Goal: Transaction & Acquisition: Purchase product/service

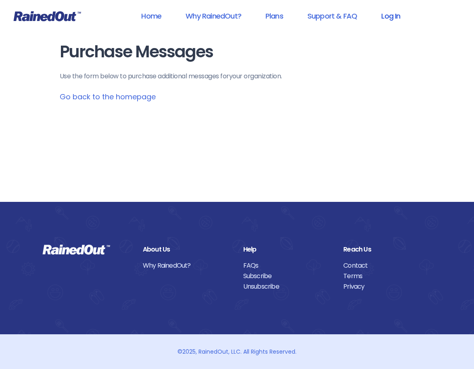
click at [398, 15] on link "Log In" at bounding box center [391, 16] width 40 height 18
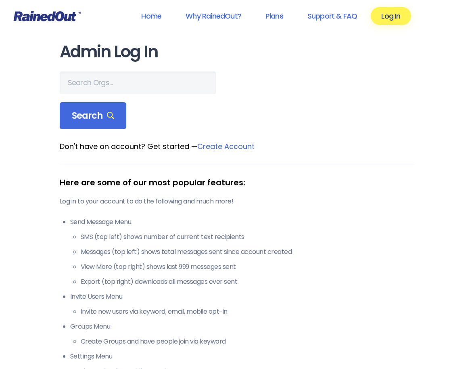
click at [240, 147] on link "Create Account" at bounding box center [225, 146] width 57 height 10
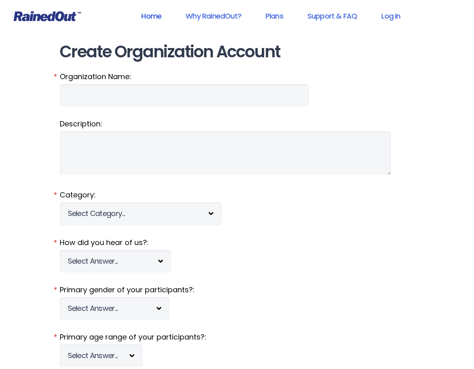
click at [152, 16] on link "Home" at bounding box center [151, 16] width 41 height 18
